Goal: Communication & Community: Share content

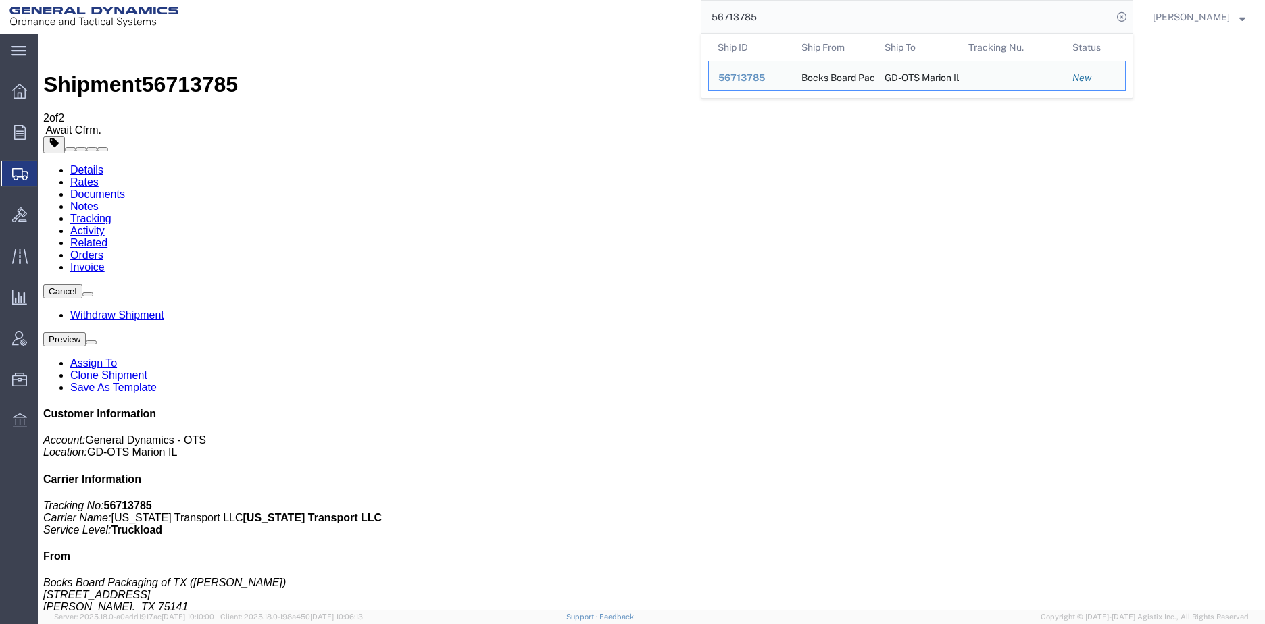
drag, startPoint x: 812, startPoint y: 11, endPoint x: 695, endPoint y: 14, distance: 117.0
click at [695, 14] on div "56713785 Ship ID Ship From Ship To Tracking Nu. Status Ship ID 56713785 Ship Fr…" at bounding box center [660, 17] width 945 height 34
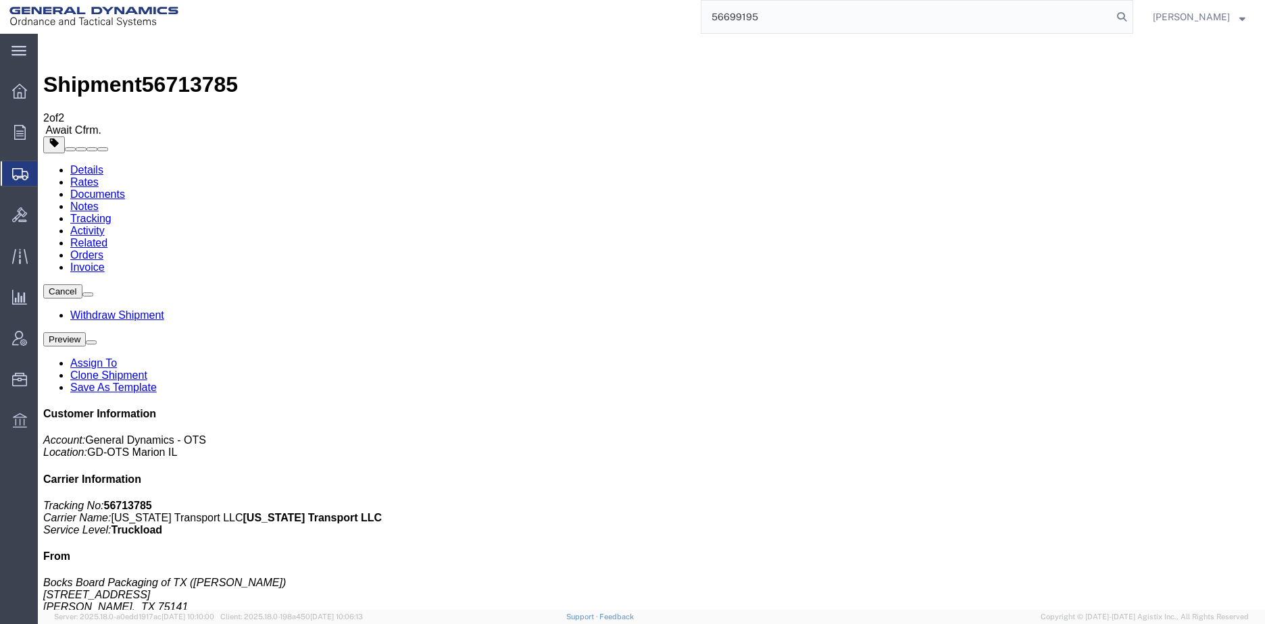
type input "56699195"
click at [1131, 17] on icon at bounding box center [1121, 16] width 19 height 19
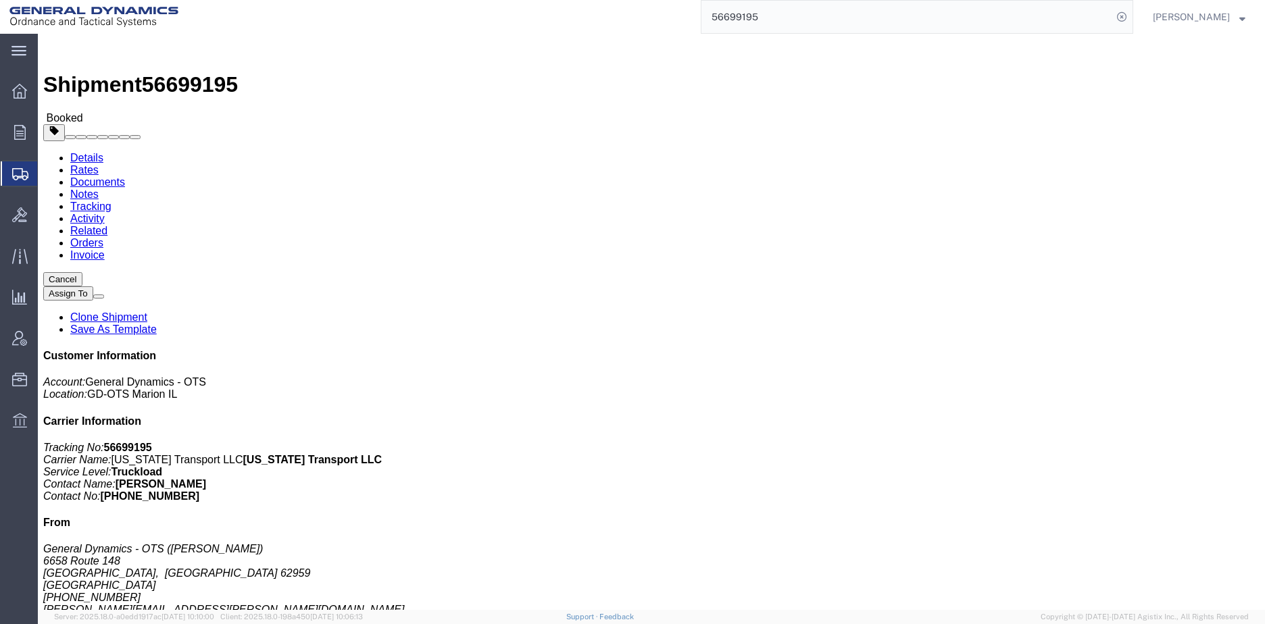
click span "button"
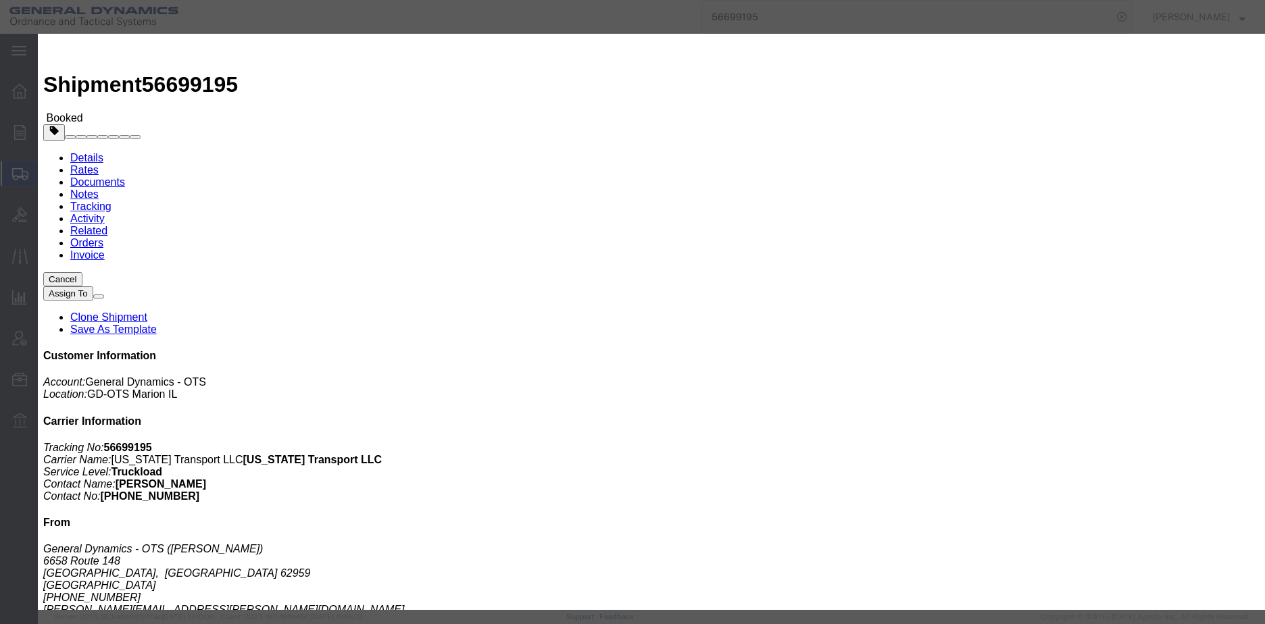
click icon "button"
click button "Save"
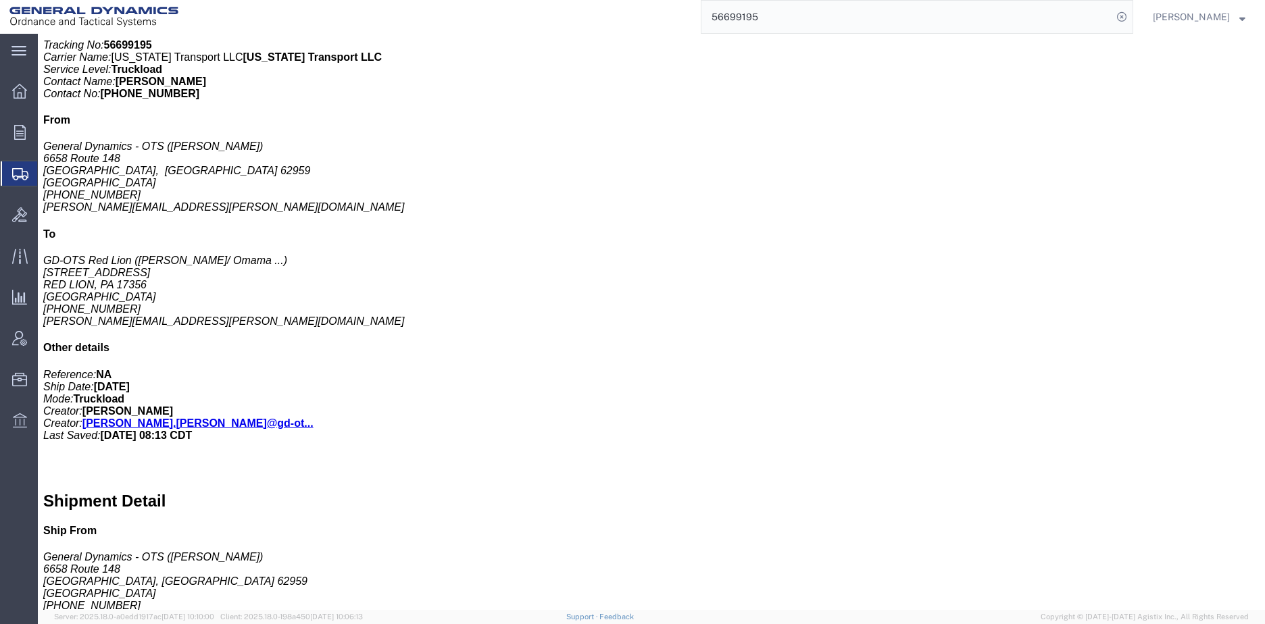
scroll to position [405, 0]
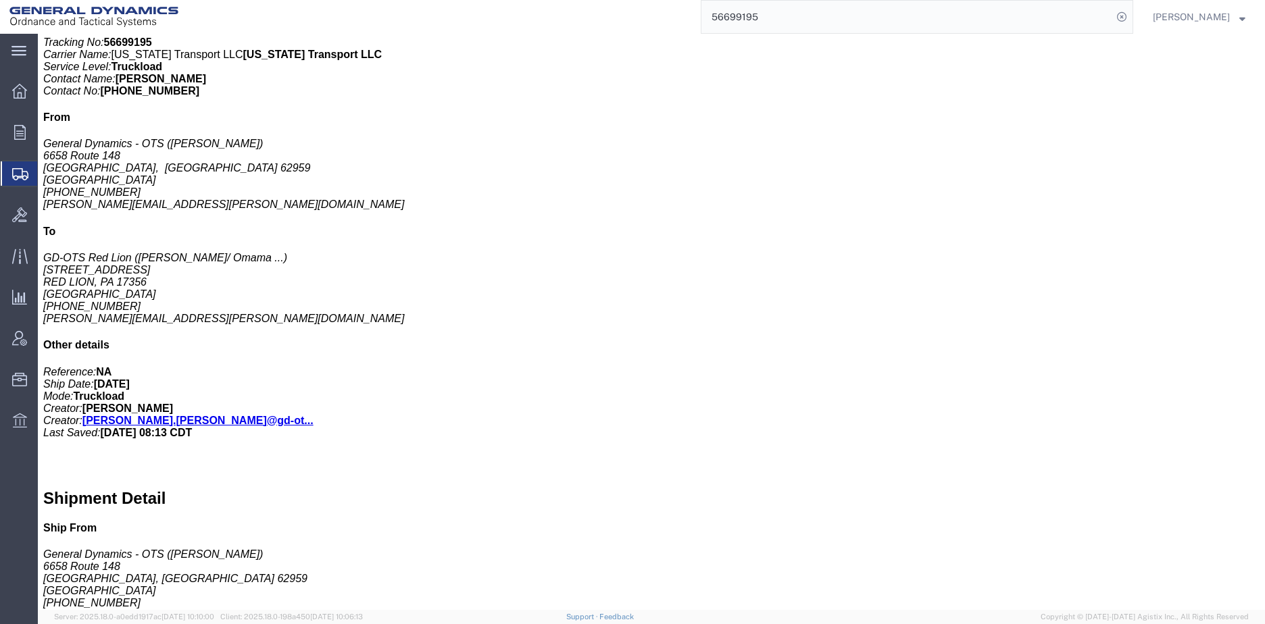
click button "button"
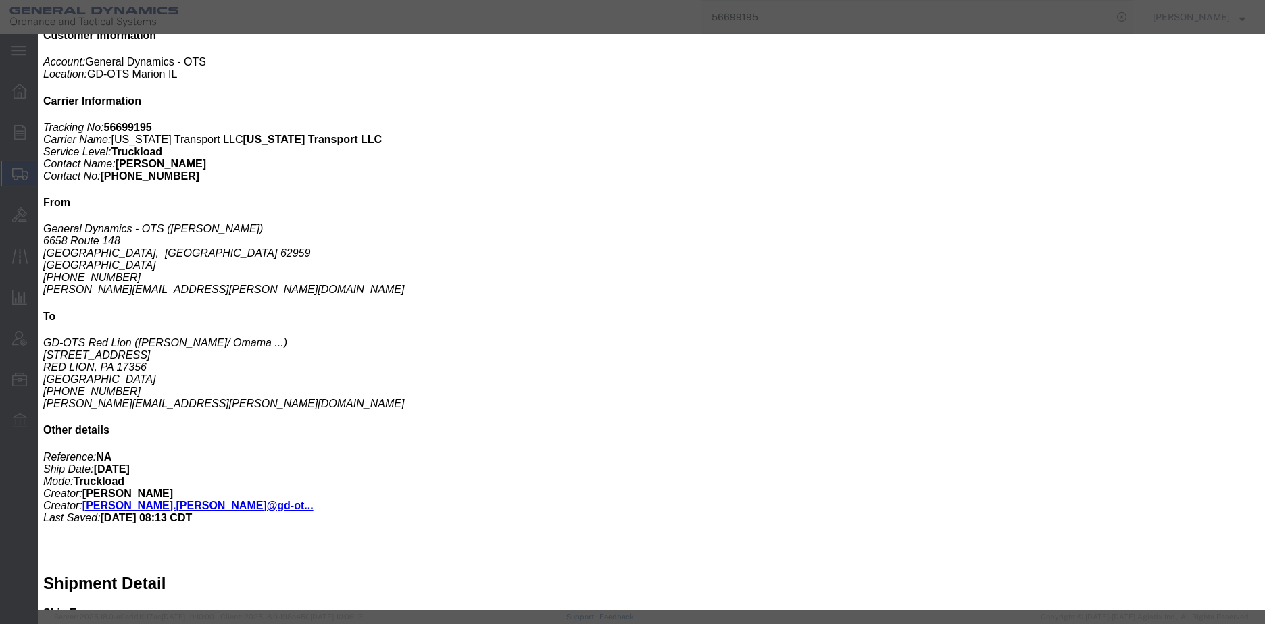
scroll to position [270, 0]
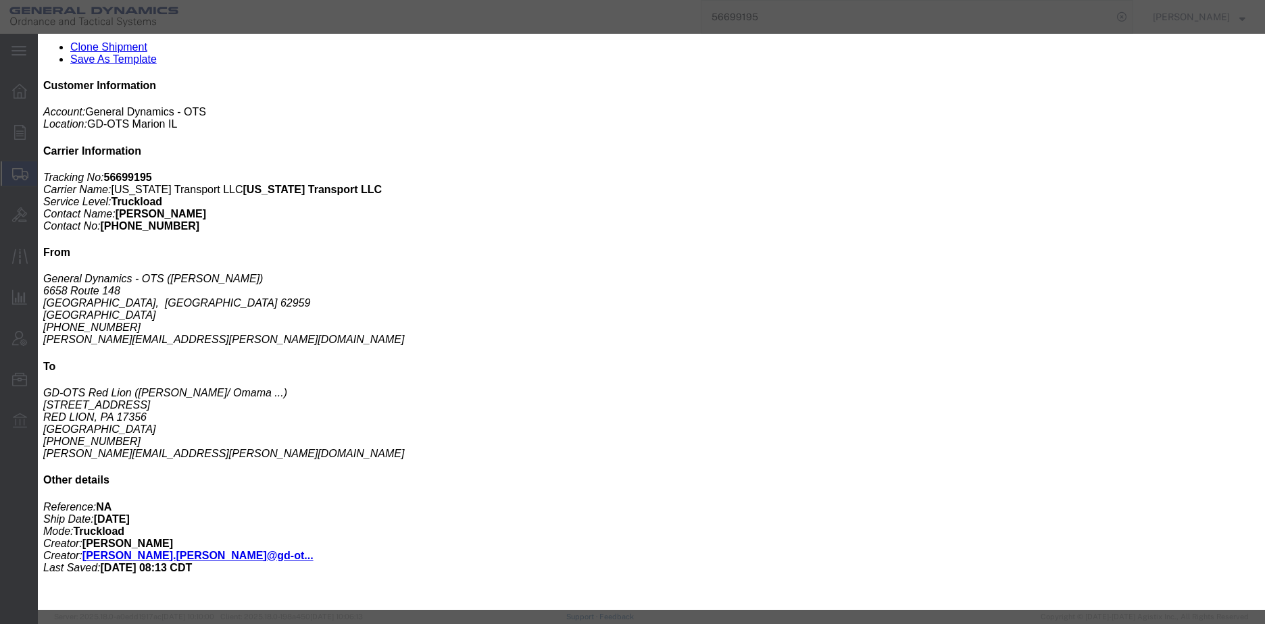
click button "Save"
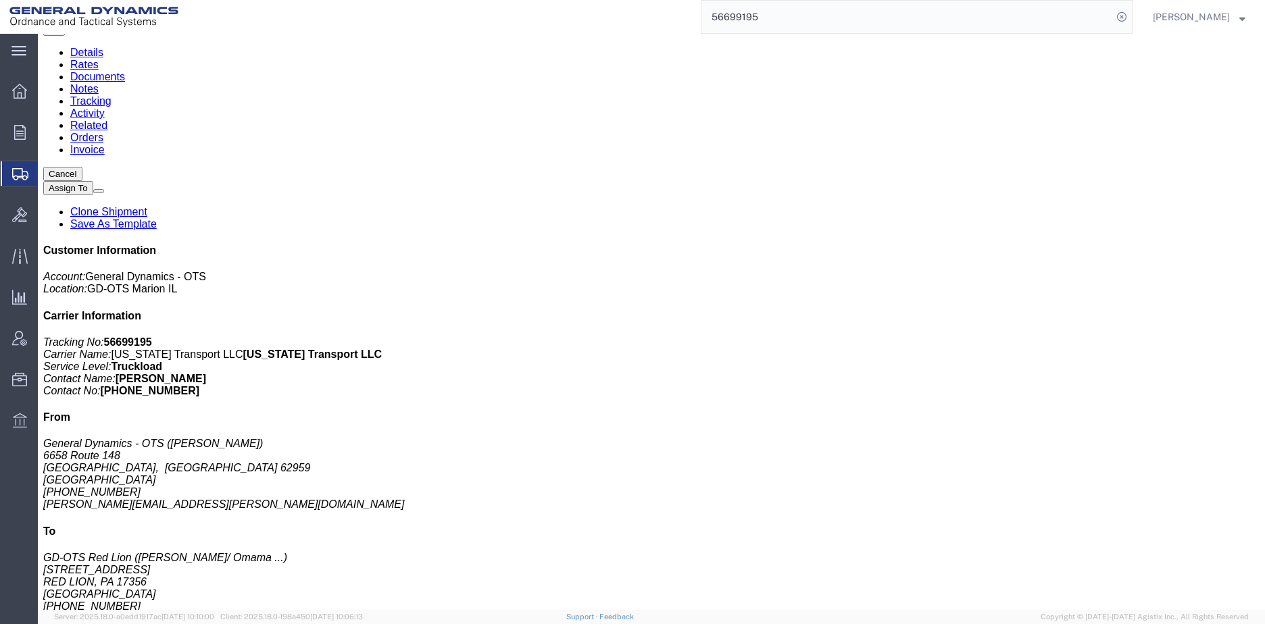
scroll to position [0, 0]
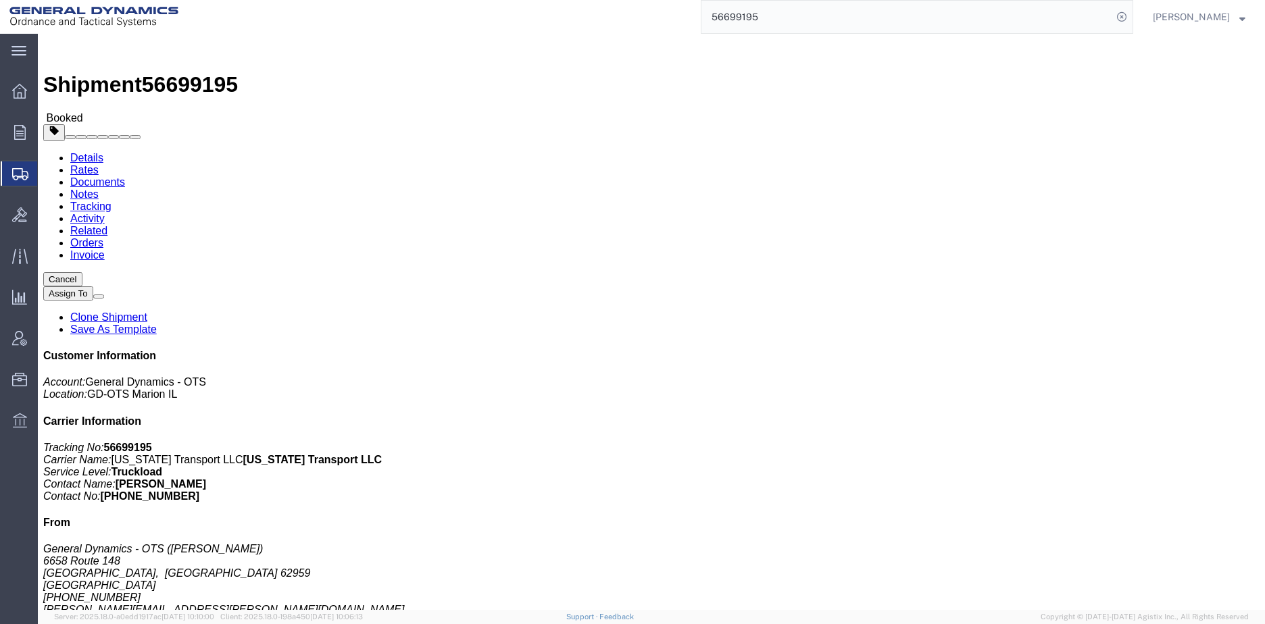
click link "Documents"
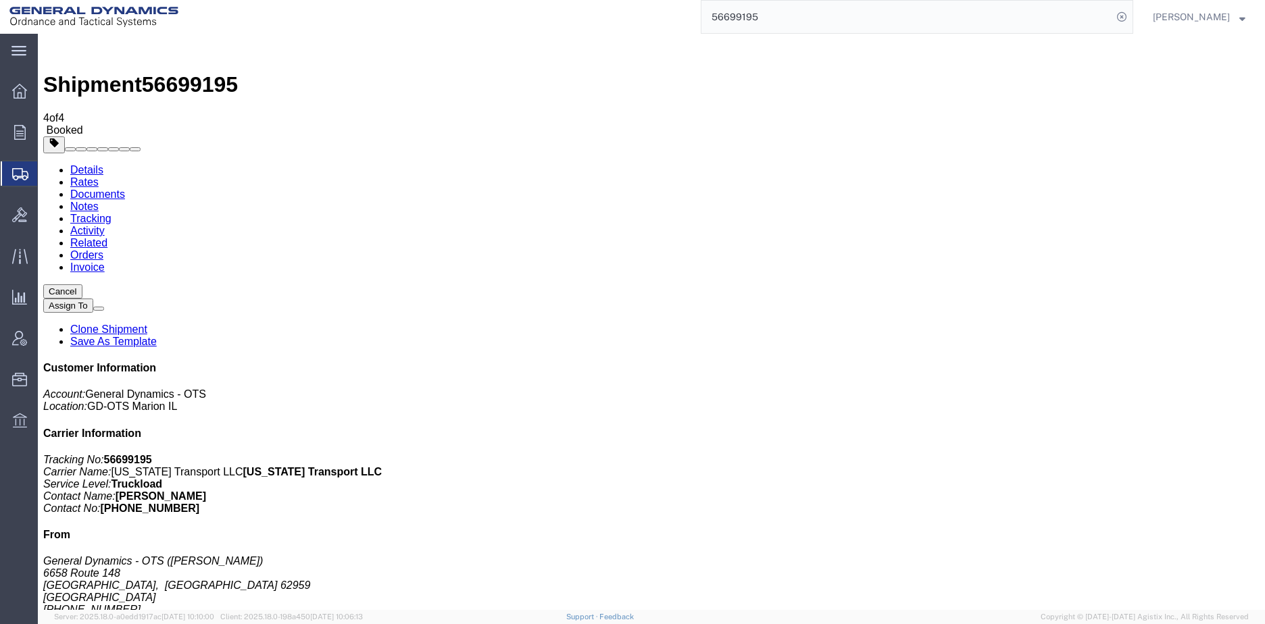
checkbox input "true"
checkbox input "false"
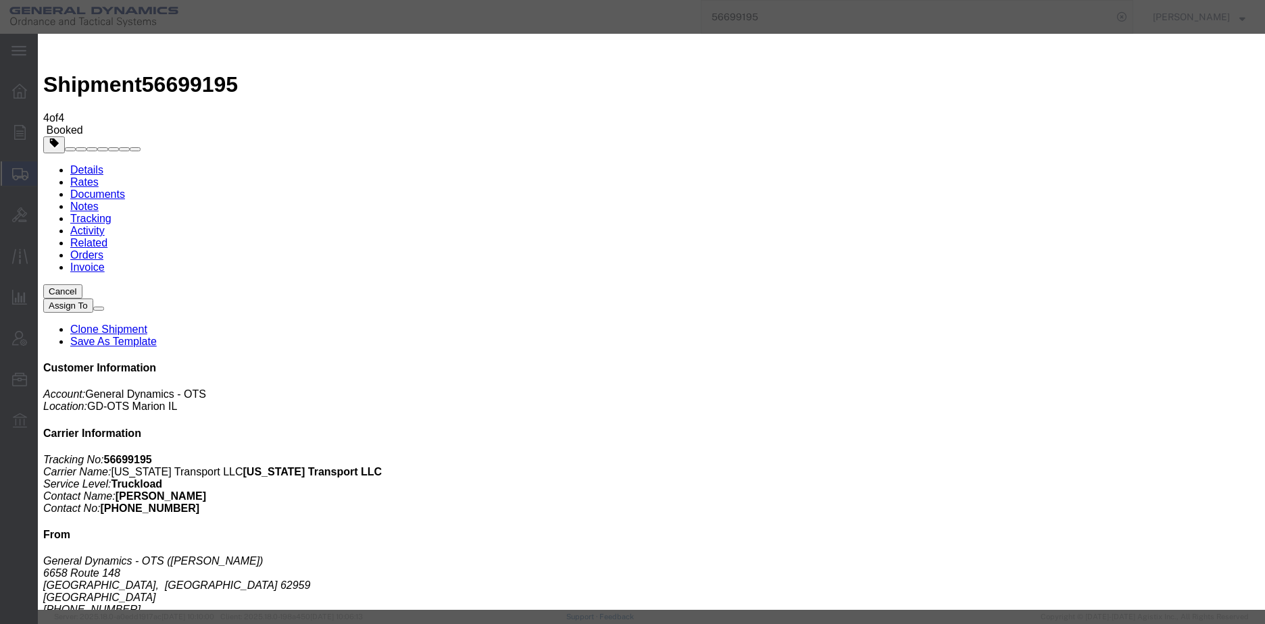
type input "[PERSON_NAME].[PERSON_NAME]"
type textarea "Here is the BOL and packing list for the crates headed to Red Lion. You will ju…"
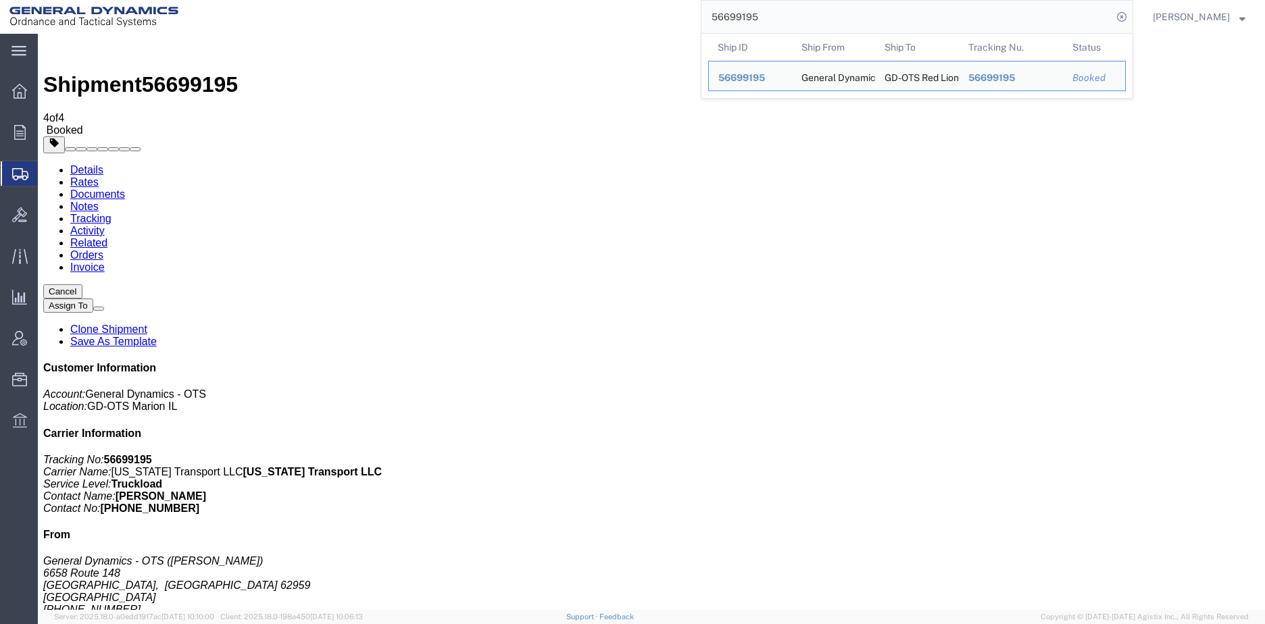
drag, startPoint x: 803, startPoint y: 12, endPoint x: 626, endPoint y: 3, distance: 177.3
click at [626, 3] on div "56699195 Ship ID Ship From Ship To Tracking Nu. Status Ship ID 56699195 Ship Fr…" at bounding box center [660, 17] width 945 height 34
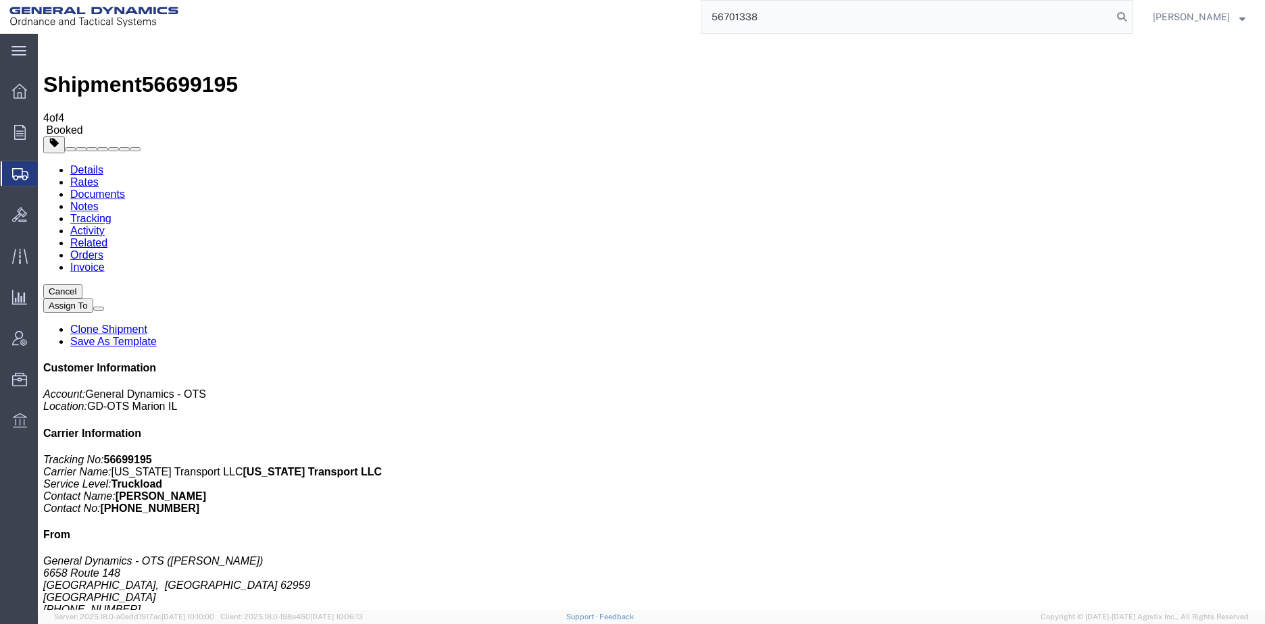
type input "56701338"
click at [1129, 13] on icon at bounding box center [1121, 16] width 19 height 19
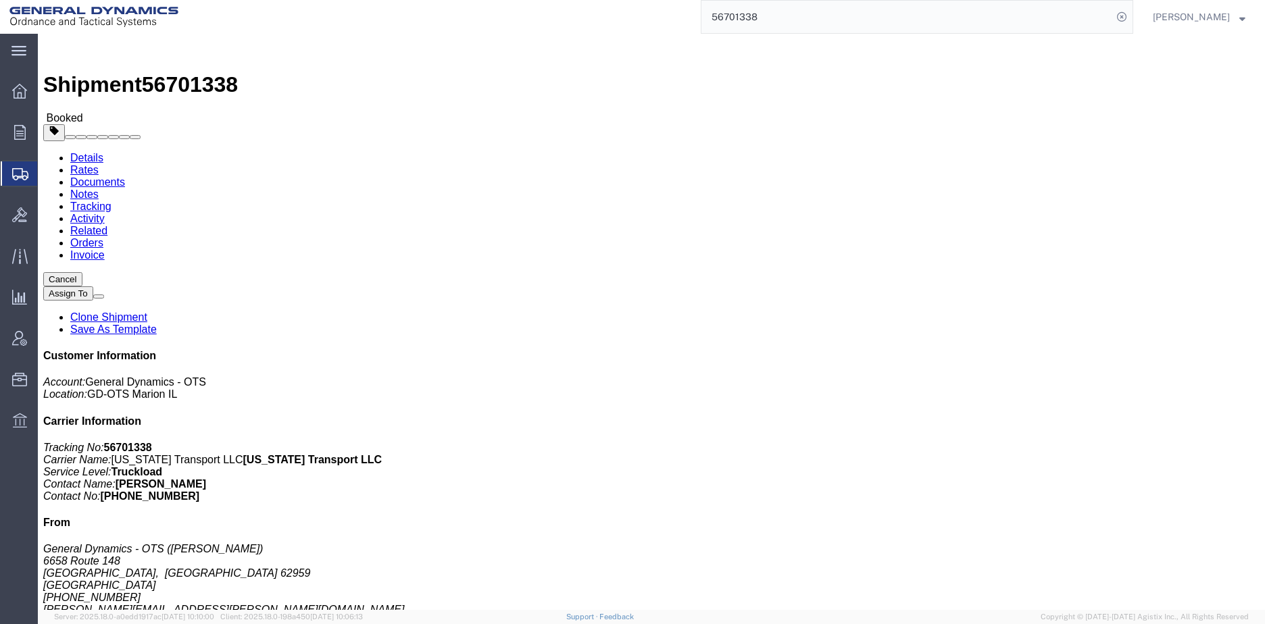
click b "TRK- TLR-"
click span "button"
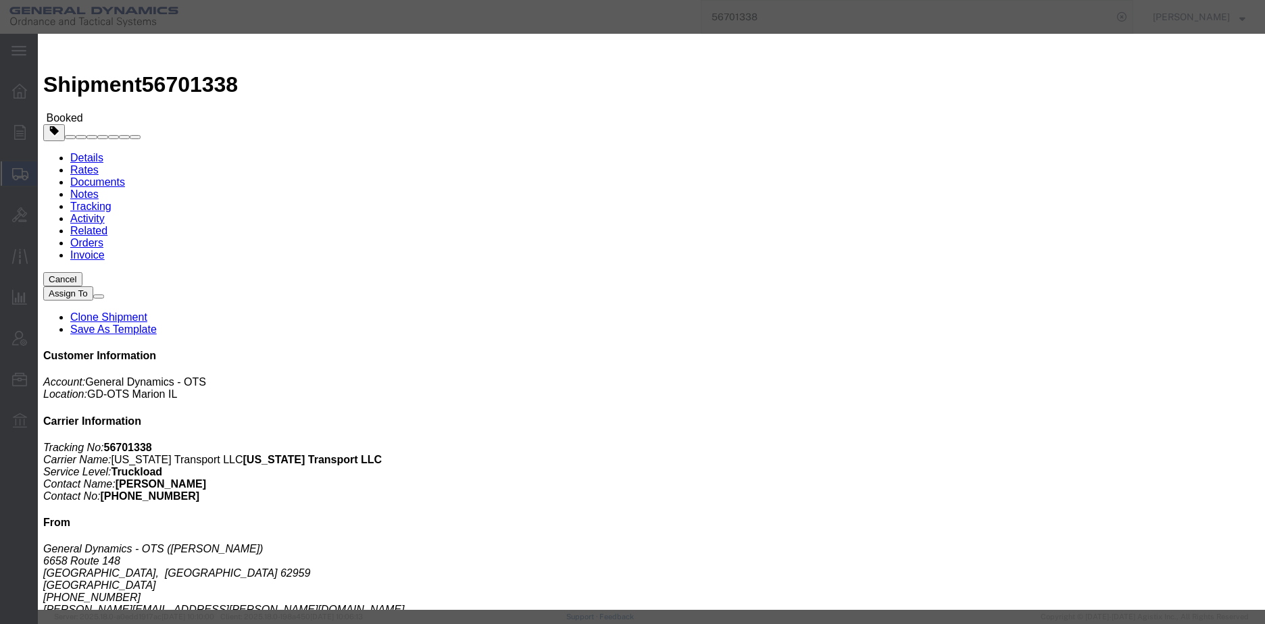
click input "TRK- TLR-"
type input "TRK- TLR-"
click input "1"
type input "5437109"
click button "Save"
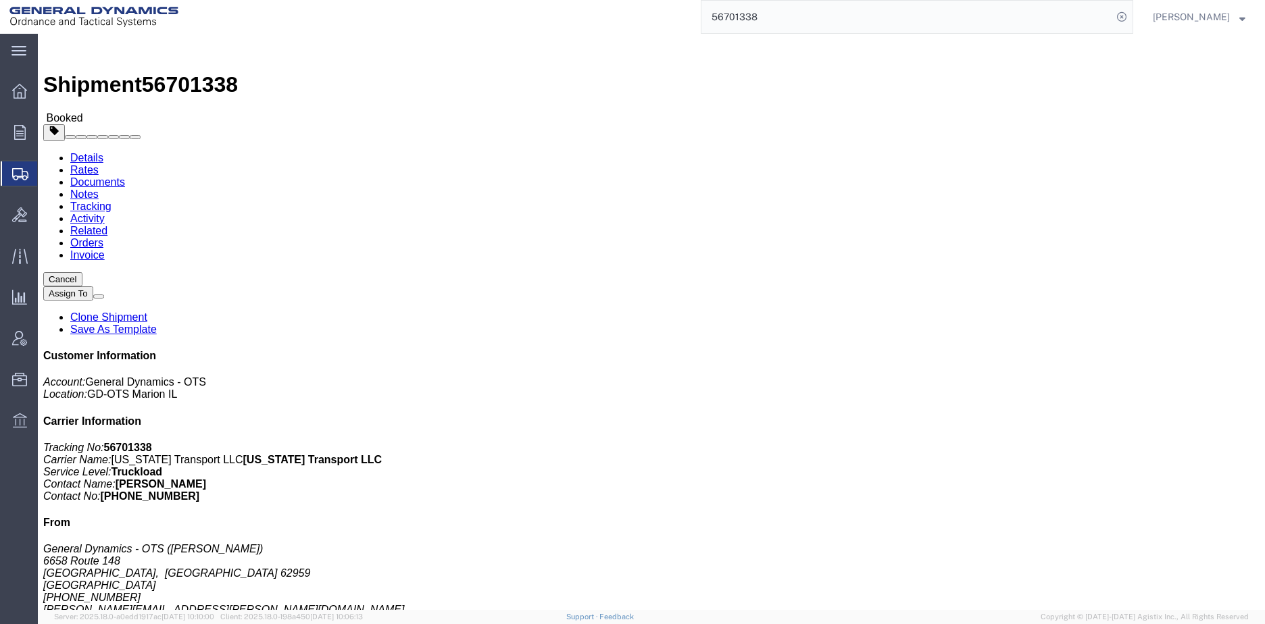
click link "Documents"
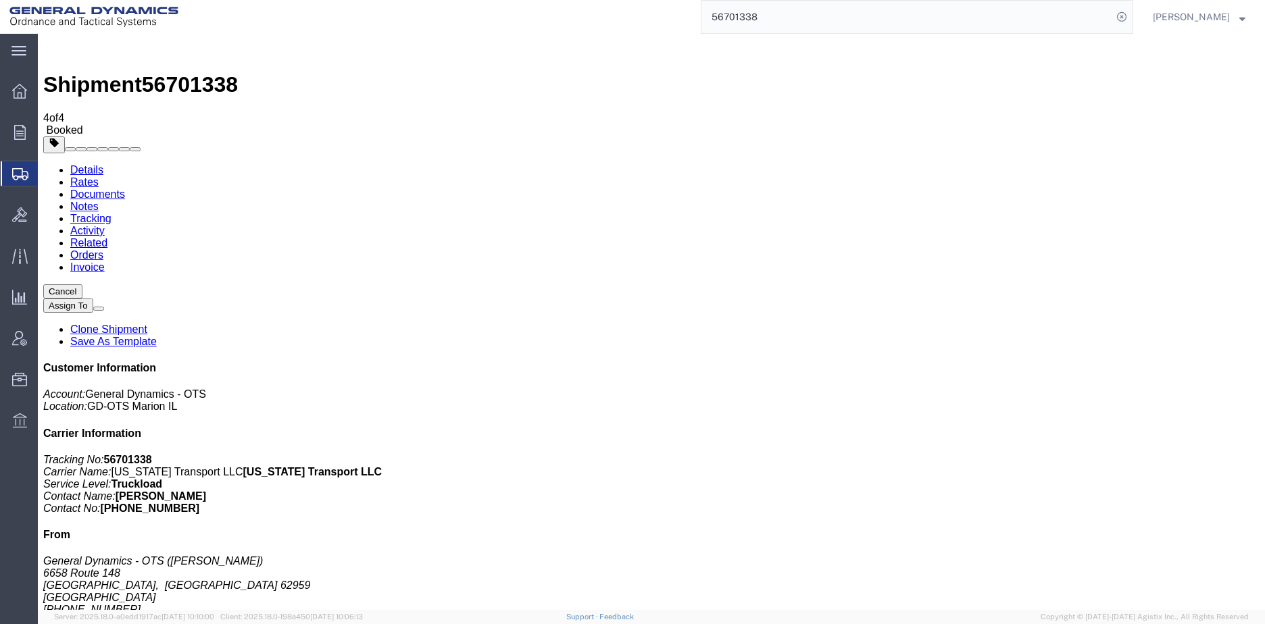
checkbox input "true"
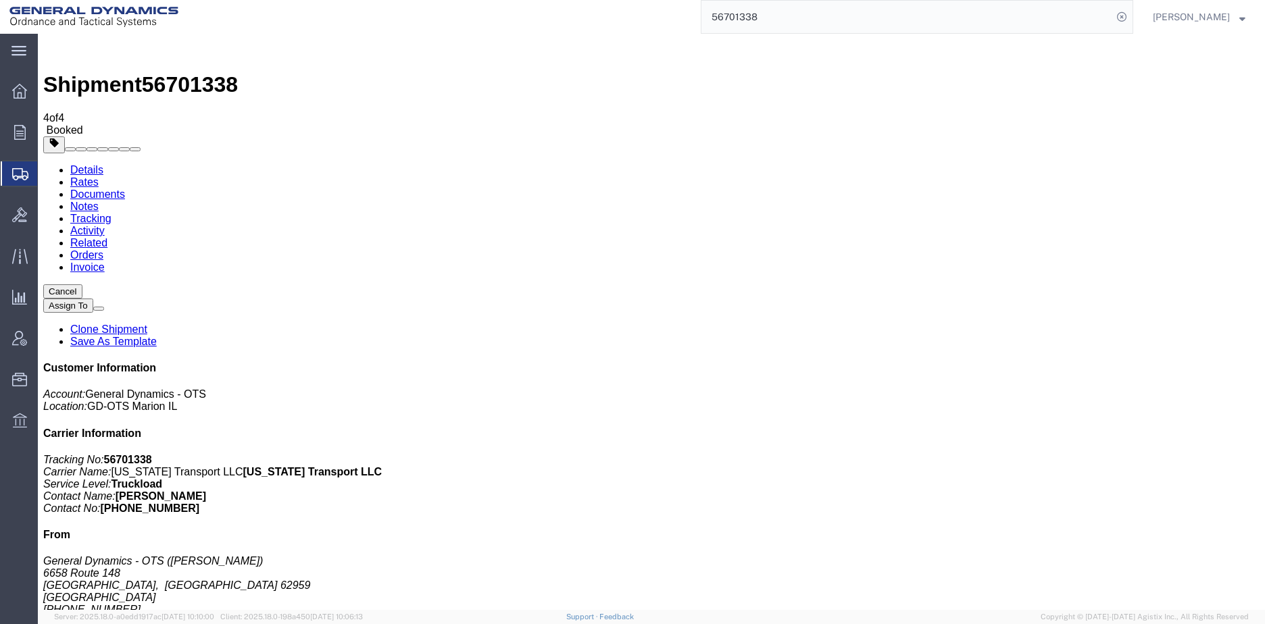
checkbox input "false"
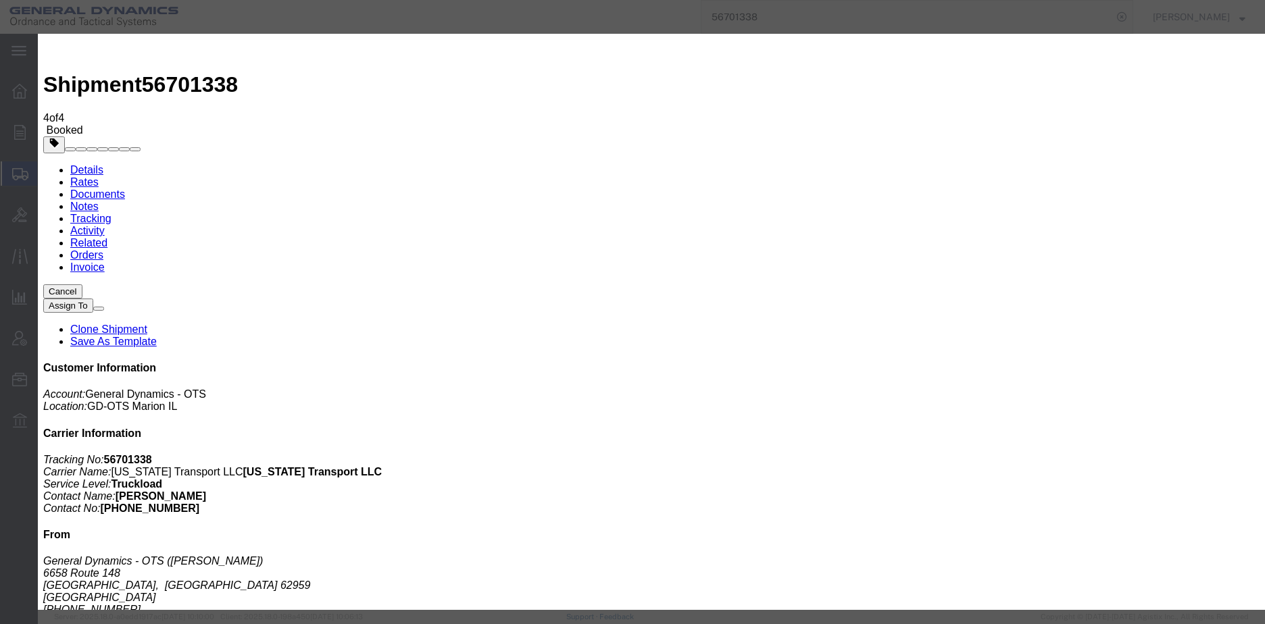
type input "[PERSON_NAME]"
type textarea "Here is [PERSON_NAME] for [DATE] in case you need it."
